Goal: Task Accomplishment & Management: Manage account settings

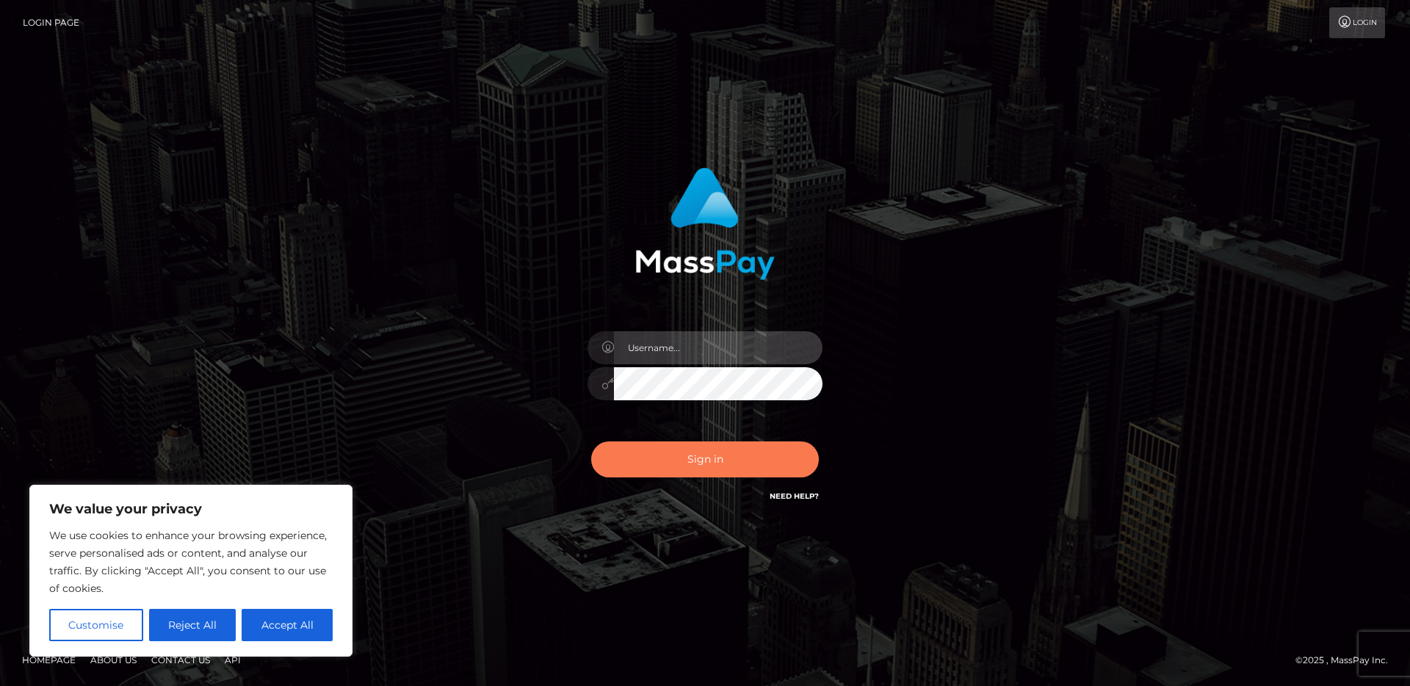
type input "Dima.SilverSocial"
click at [714, 463] on button "Sign in" at bounding box center [705, 459] width 228 height 36
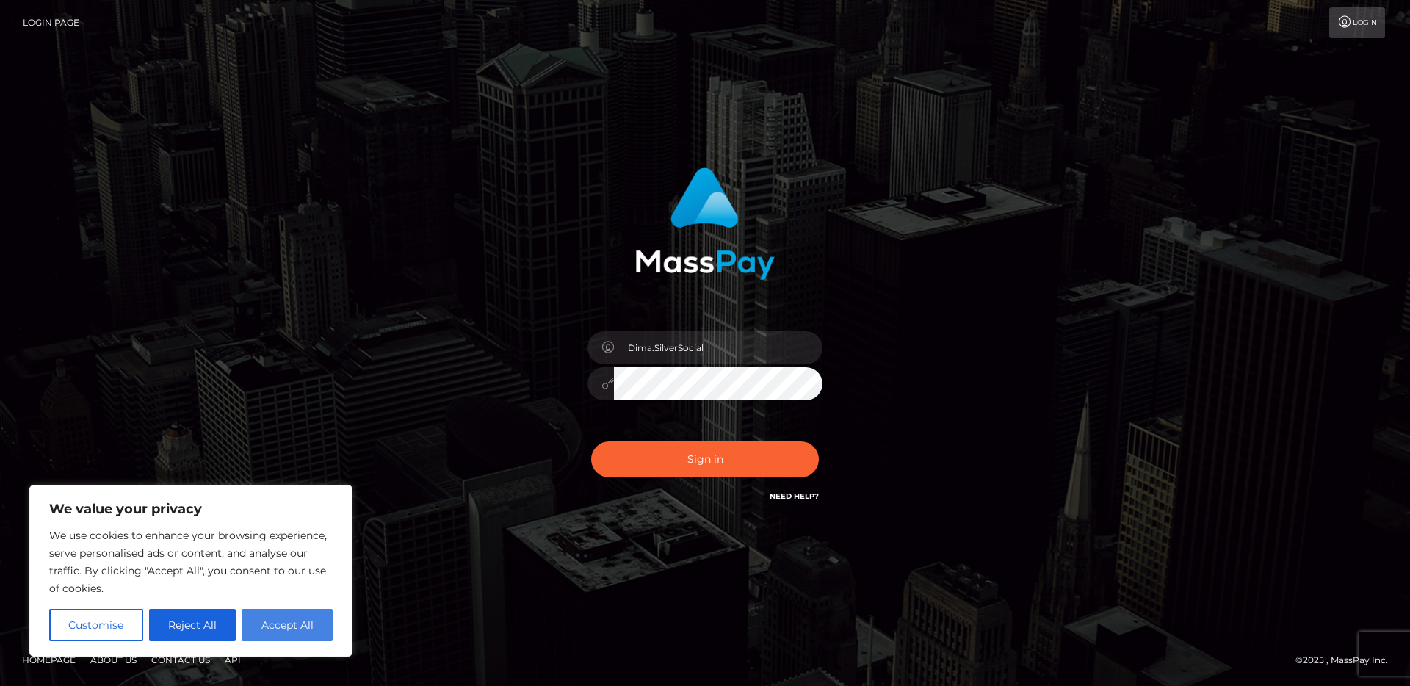
click at [306, 634] on button "Accept All" at bounding box center [287, 625] width 91 height 32
checkbox input "true"
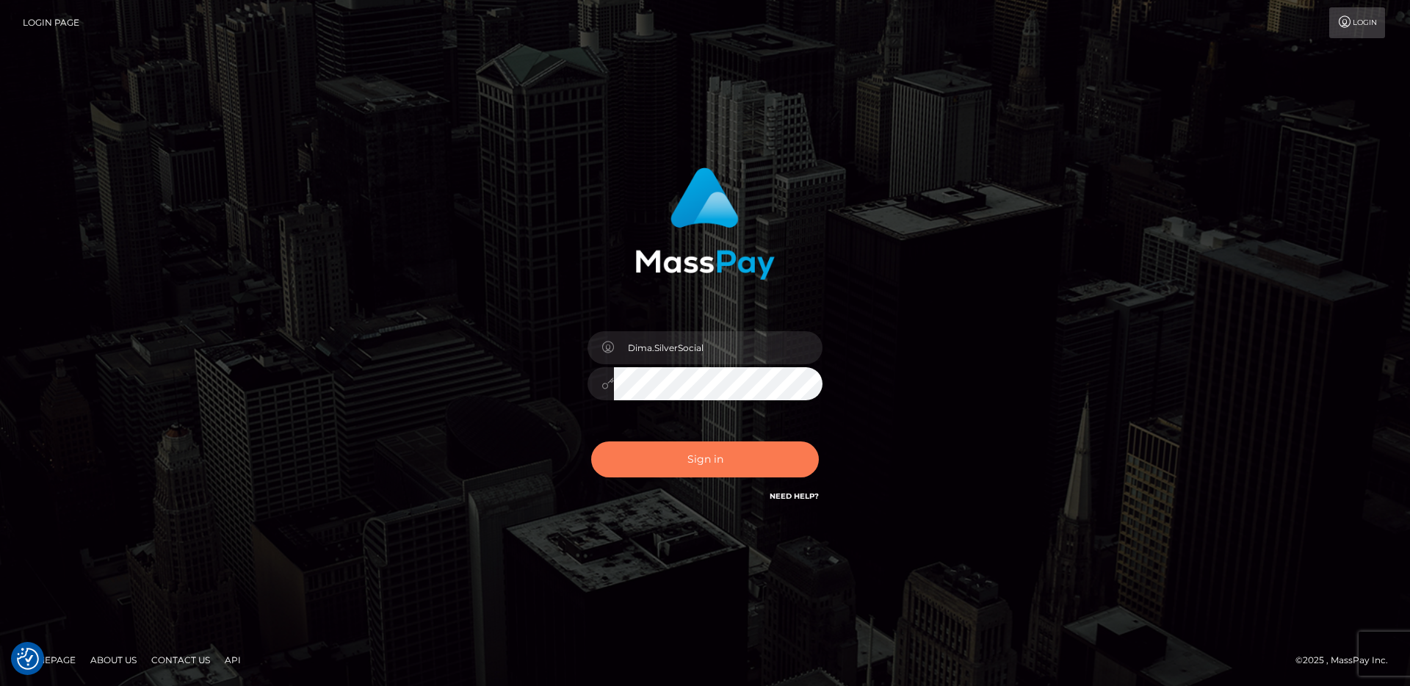
click at [700, 467] on button "Sign in" at bounding box center [705, 459] width 228 height 36
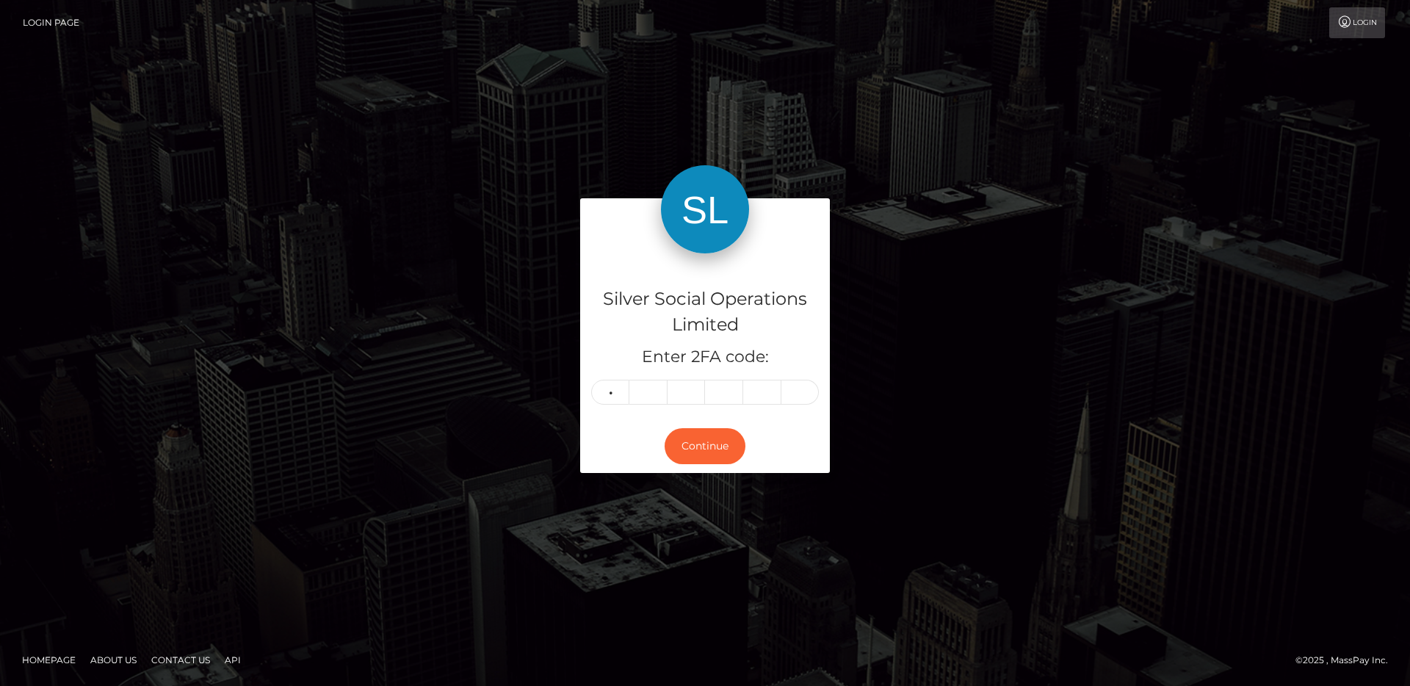
type input "3"
type input "7"
type input "1"
type input "0"
type input "5"
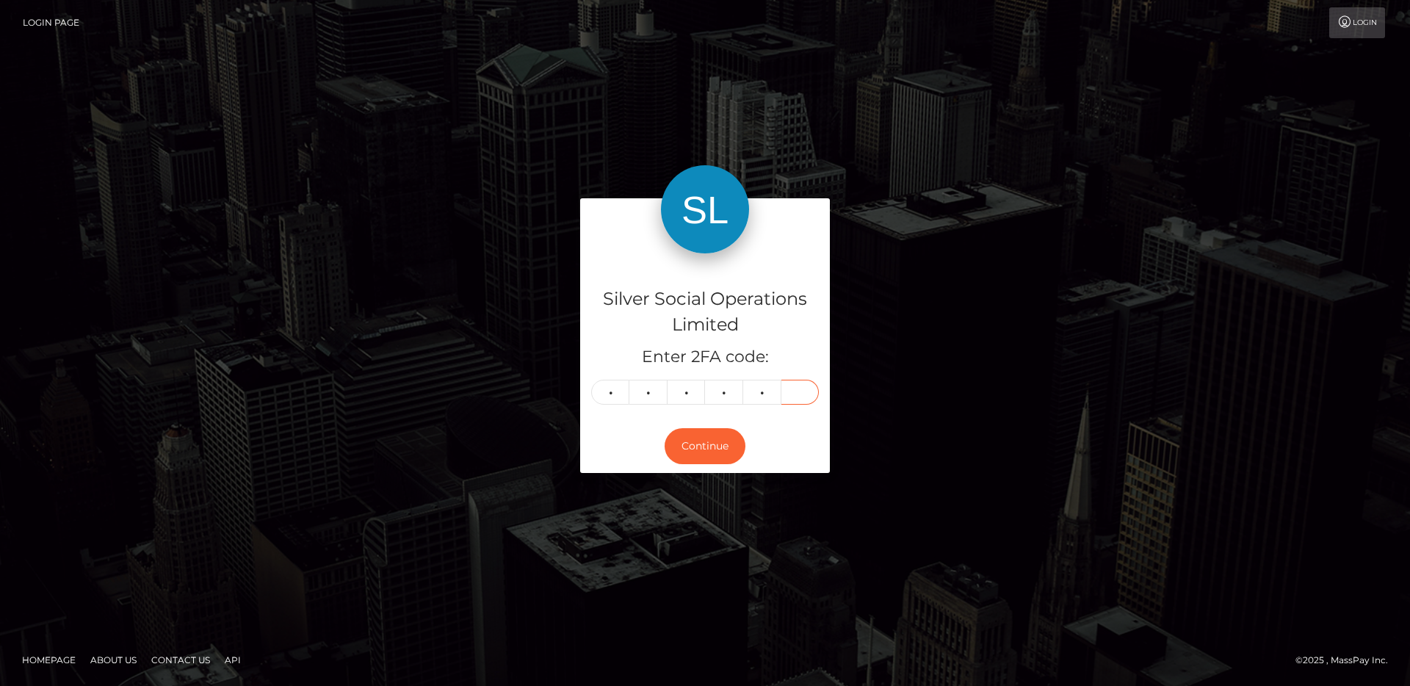
type input "1"
